Goal: Task Accomplishment & Management: Manage account settings

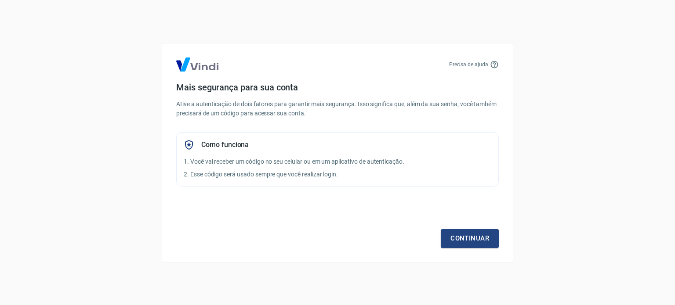
click at [493, 66] on icon at bounding box center [494, 64] width 9 height 9
click at [455, 238] on link "Continuar" at bounding box center [469, 238] width 58 height 18
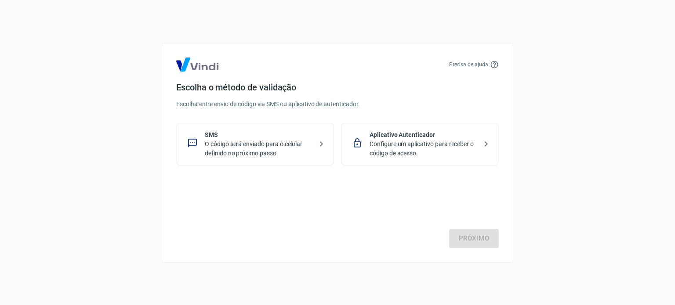
click at [313, 148] on div "SMS O código será enviado para o celular definido no próximo passo." at bounding box center [255, 144] width 158 height 43
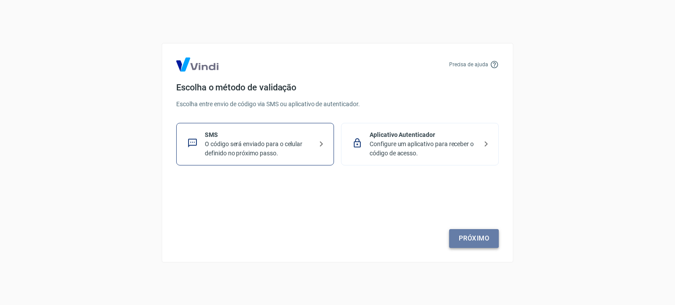
click at [469, 237] on link "Próximo" at bounding box center [474, 238] width 50 height 18
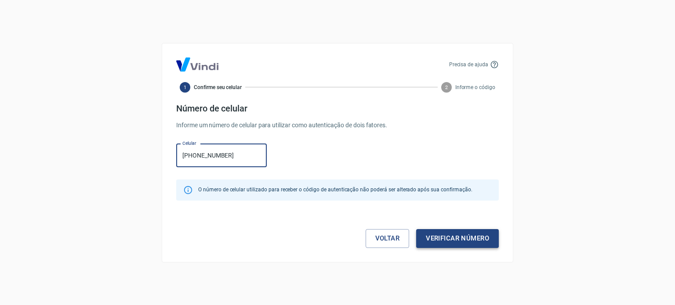
type input "[PHONE_NUMBER]"
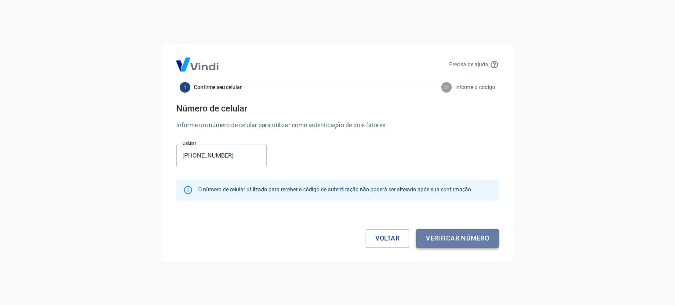
click at [474, 239] on button "Verificar número" at bounding box center [457, 238] width 83 height 18
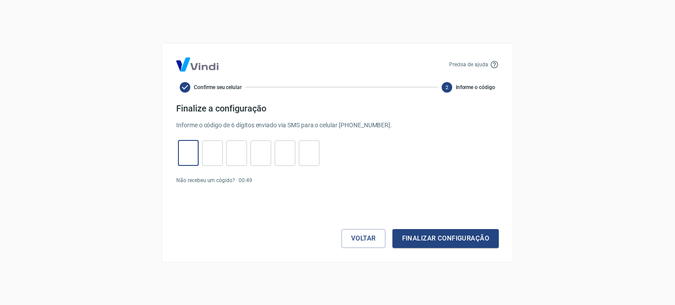
click at [191, 159] on input "tel" at bounding box center [188, 153] width 21 height 19
type input "1"
type input "5"
type input "8"
type input "3"
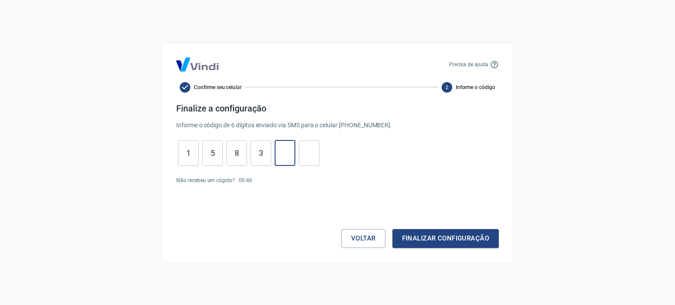
type input "5"
type input "2"
click at [392, 229] on button "Finalizar configuração" at bounding box center [445, 238] width 106 height 18
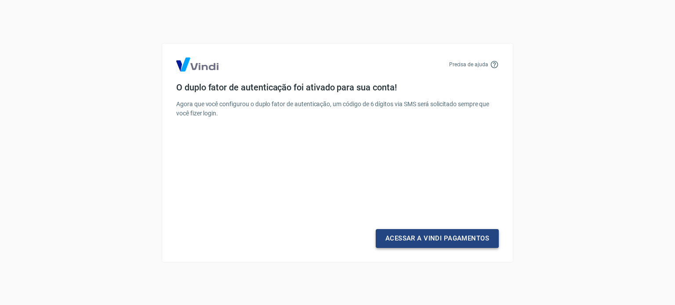
click at [409, 240] on link "Acessar a Vindi Pagamentos" at bounding box center [436, 238] width 123 height 18
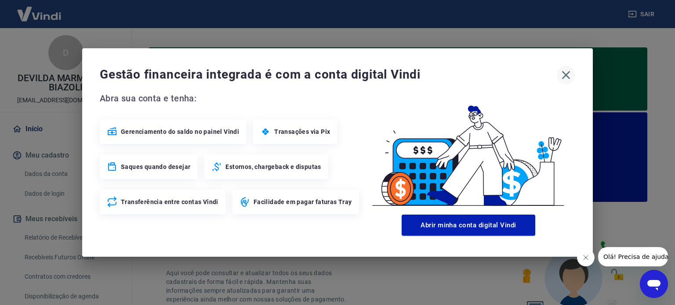
click at [565, 73] on icon "button" at bounding box center [566, 75] width 8 height 8
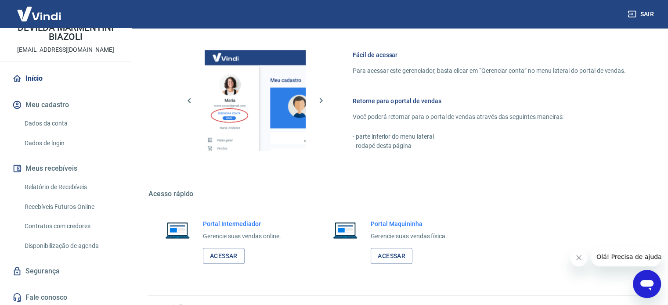
scroll to position [53, 0]
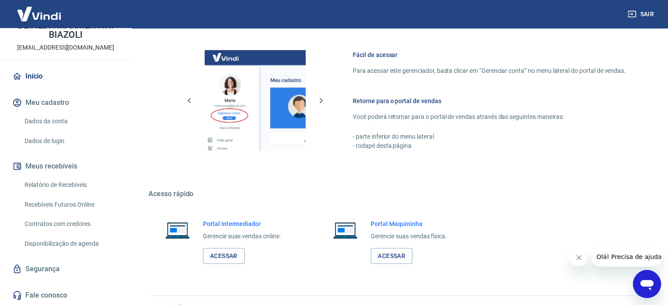
click at [68, 186] on link "Relatório de Recebíveis" at bounding box center [71, 185] width 100 height 18
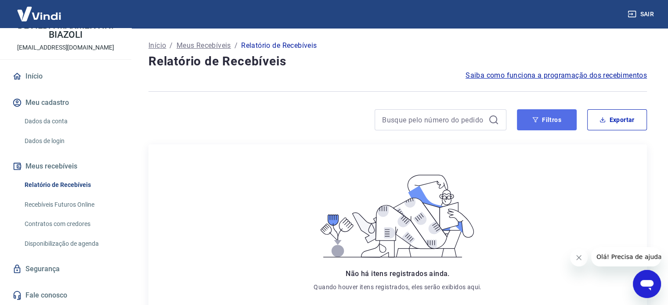
click at [558, 117] on button "Filtros" at bounding box center [547, 119] width 60 height 21
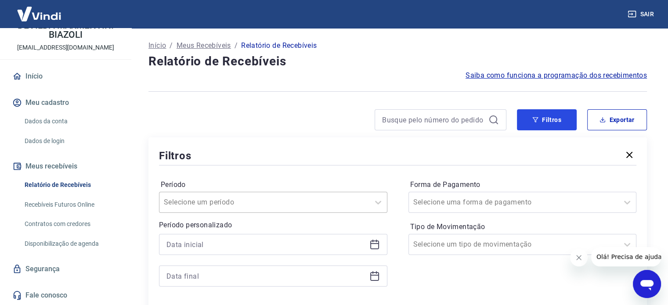
scroll to position [44, 0]
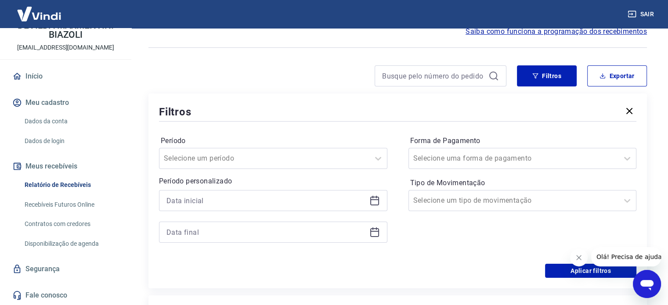
click at [69, 202] on link "Recebíveis Futuros Online" at bounding box center [71, 205] width 100 height 18
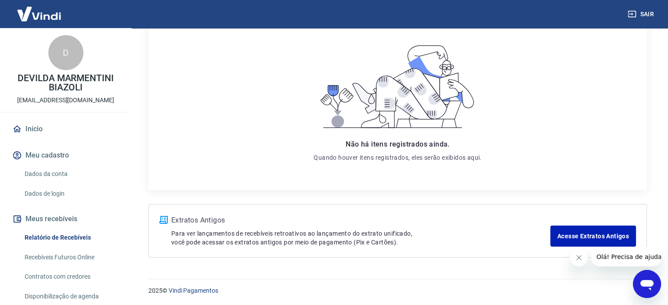
scroll to position [130, 0]
click at [49, 259] on link "Recebíveis Futuros Online" at bounding box center [71, 258] width 100 height 18
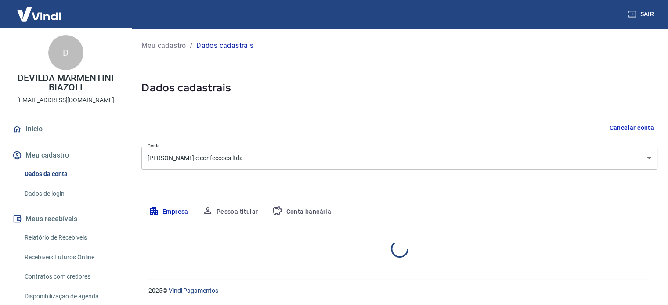
select select "RS"
select select "business"
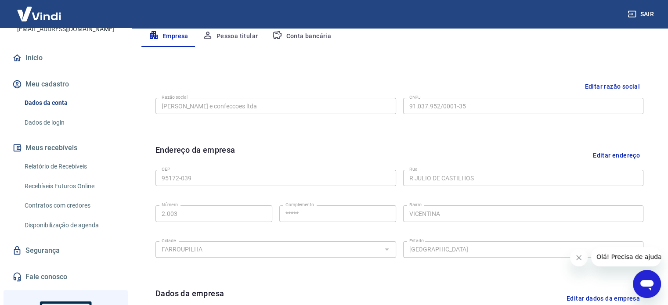
scroll to position [27, 0]
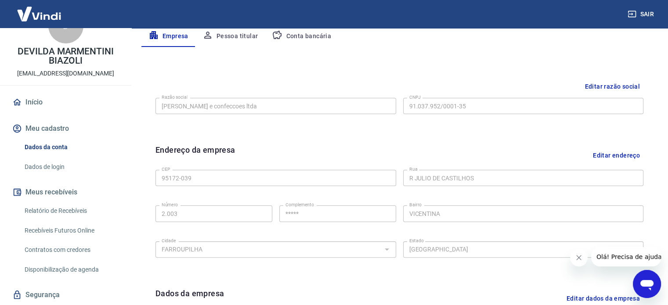
click at [55, 149] on link "Dados da conta" at bounding box center [71, 147] width 100 height 18
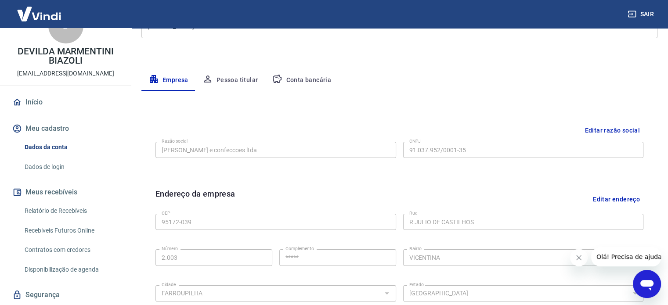
click at [235, 81] on button "Pessoa titular" at bounding box center [230, 80] width 70 height 21
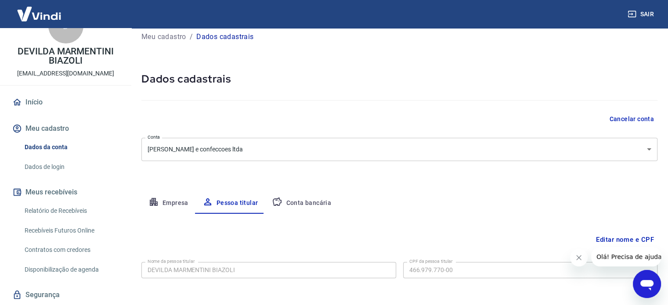
scroll to position [46, 0]
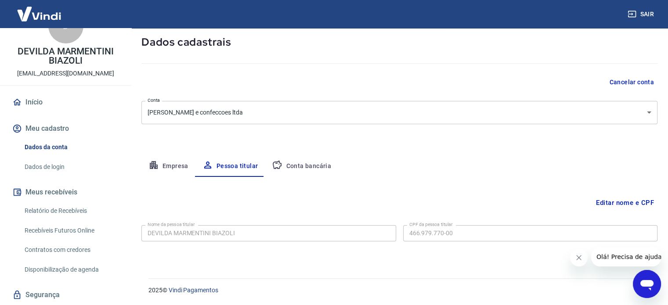
click at [298, 163] on button "Conta bancária" at bounding box center [301, 166] width 73 height 21
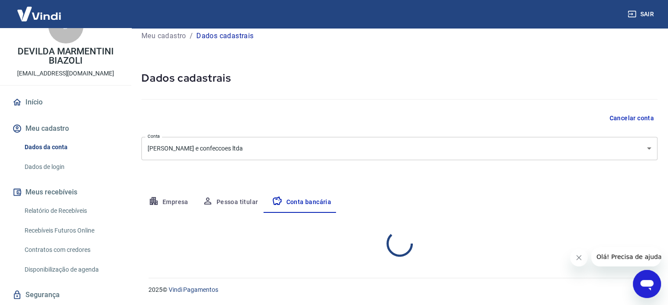
select select "1"
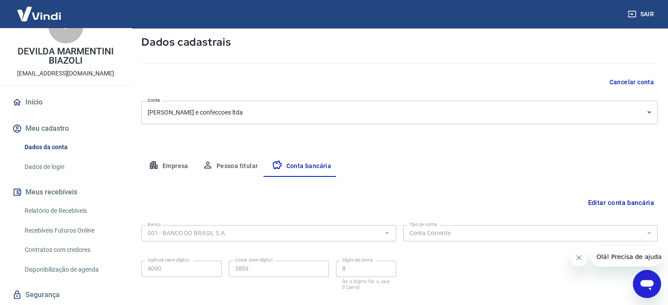
click at [389, 235] on div at bounding box center [386, 233] width 11 height 12
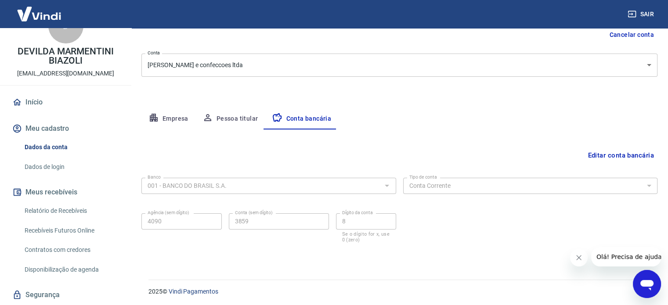
scroll to position [94, 0]
click at [604, 151] on button "Editar conta bancária" at bounding box center [620, 154] width 73 height 17
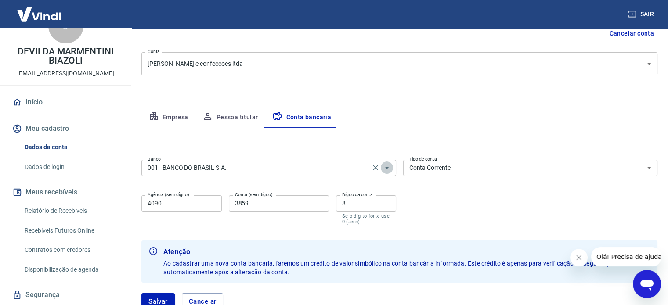
click at [386, 170] on icon "Abrir" at bounding box center [387, 167] width 11 height 11
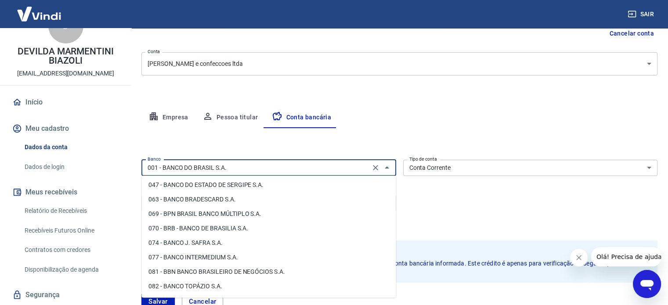
scroll to position [220, 0]
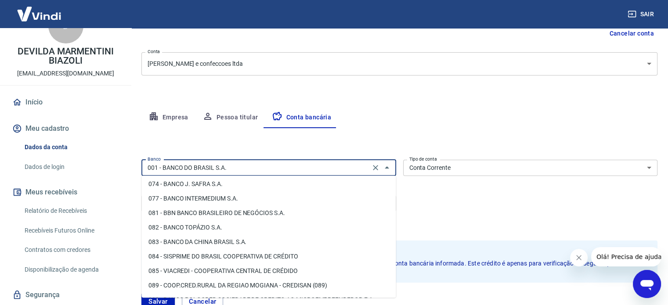
drag, startPoint x: 234, startPoint y: 166, endPoint x: 112, endPoint y: 173, distance: 121.4
click at [116, 173] on div "Sair D DEVILDA MARMENTINI BIAZOLI financeiro@biamar.com.br Início Meu cadastro …" at bounding box center [334, 58] width 668 height 305
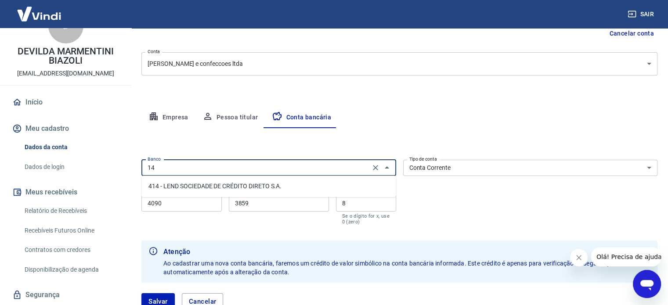
scroll to position [0, 0]
type input "1"
click at [226, 184] on li "341 - ITAÚ UNIBANCO S.A." at bounding box center [268, 186] width 254 height 14
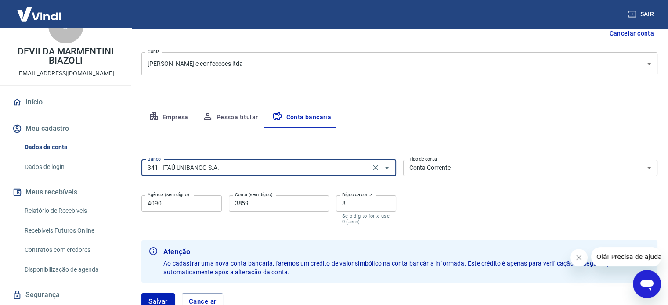
type input "341 - ITAÚ UNIBANCO S.A."
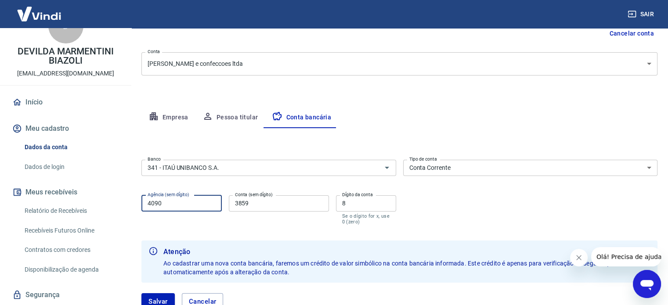
click at [198, 202] on input "4090" at bounding box center [181, 203] width 80 height 16
drag, startPoint x: 168, startPoint y: 204, endPoint x: 128, endPoint y: 203, distance: 40.4
click at [128, 203] on div "Sair D DEVILDA MARMENTINI BIAZOLI financeiro@biamar.com.br Início Meu cadastro …" at bounding box center [334, 58] width 668 height 305
type input "1438"
drag, startPoint x: 262, startPoint y: 205, endPoint x: 202, endPoint y: 206, distance: 60.2
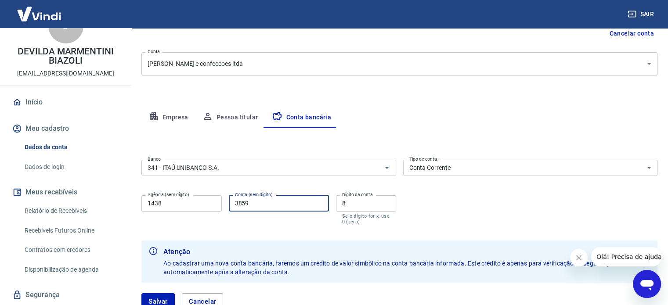
click at [202, 206] on div "Agência (sem dígito) 1438 Agência (sem dígito) Conta (sem dígito) 3859 Conta (s…" at bounding box center [268, 209] width 255 height 35
type input "01224"
drag, startPoint x: 354, startPoint y: 205, endPoint x: 338, endPoint y: 205, distance: 16.7
click at [338, 205] on input "8" at bounding box center [366, 203] width 60 height 16
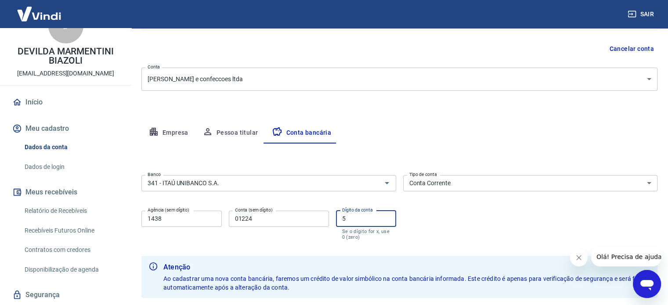
scroll to position [94, 0]
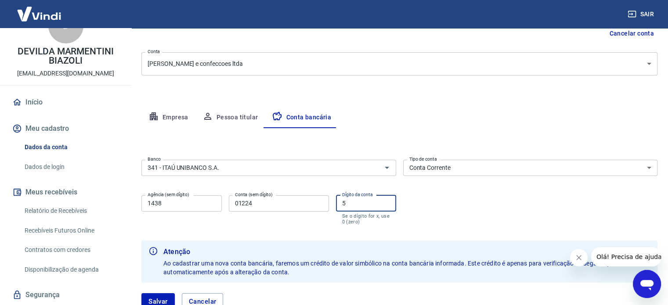
type input "5"
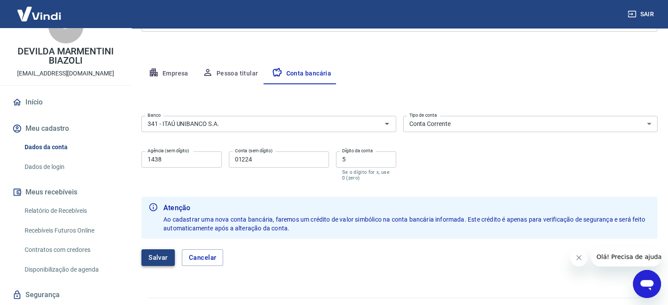
click at [157, 256] on button "Salvar" at bounding box center [157, 257] width 33 height 17
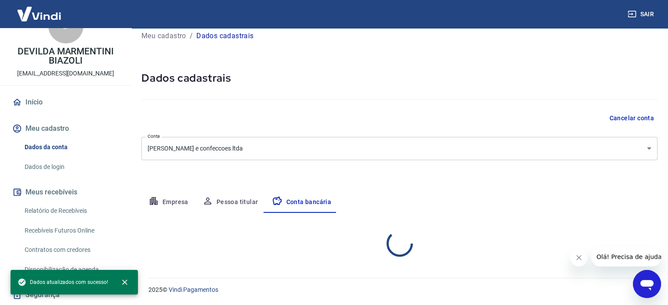
select select "1"
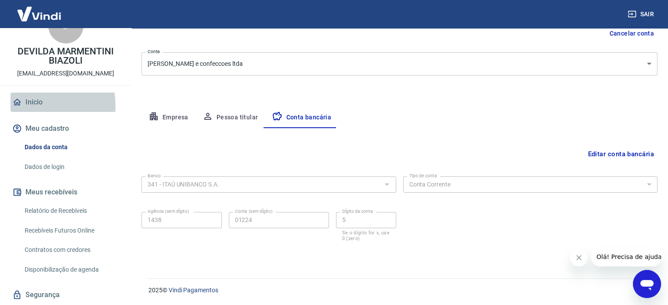
click at [34, 105] on link "Início" at bounding box center [66, 102] width 110 height 19
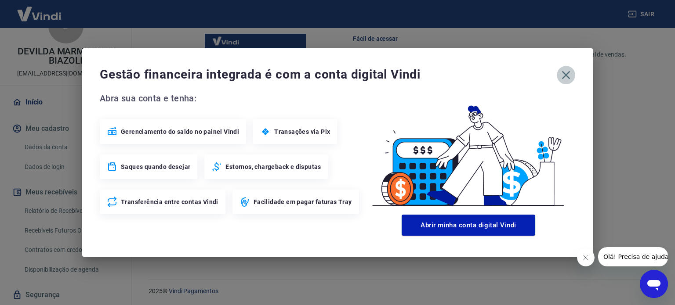
click at [563, 69] on icon "button" at bounding box center [566, 75] width 14 height 14
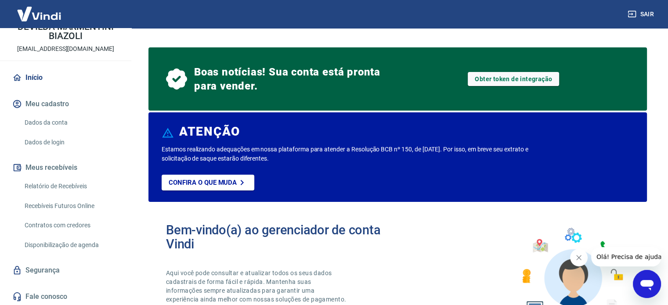
scroll to position [71, 0]
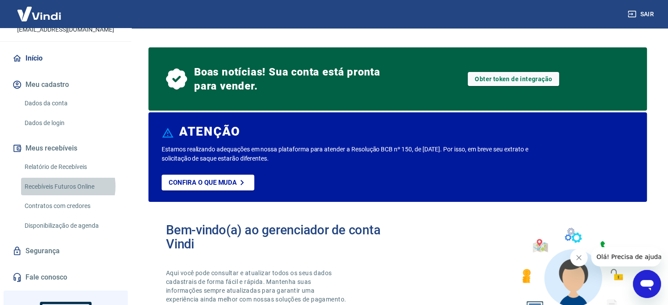
click at [60, 186] on link "Recebíveis Futuros Online" at bounding box center [71, 187] width 100 height 18
